Goal: Task Accomplishment & Management: Complete application form

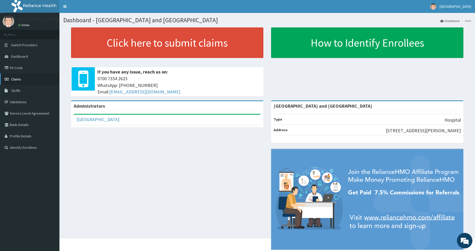
click at [16, 78] on span "Claims" at bounding box center [16, 79] width 10 height 5
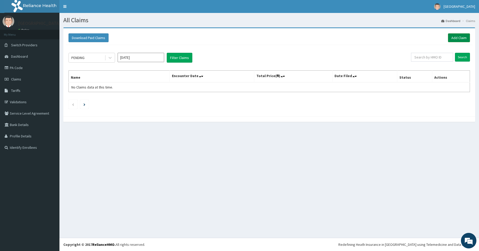
click at [460, 39] on link "Add Claim" at bounding box center [459, 37] width 22 height 9
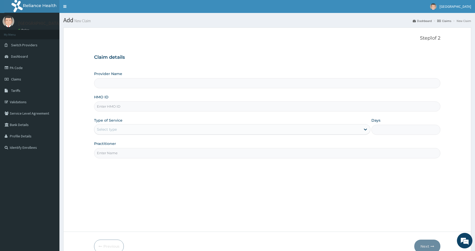
type input "[GEOGRAPHIC_DATA] and [GEOGRAPHIC_DATA]"
click at [133, 193] on div "Step 1 of 2 Claim details Provider Name [GEOGRAPHIC_DATA] and Diagnostic Center…" at bounding box center [267, 129] width 346 height 188
click at [22, 100] on link "Validations" at bounding box center [29, 101] width 59 height 11
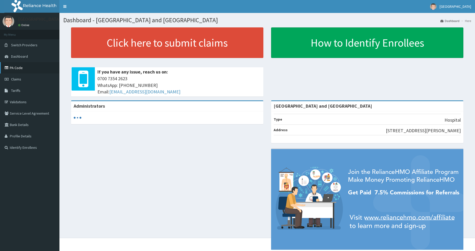
click at [17, 67] on link "PA Code" at bounding box center [29, 67] width 59 height 11
